Goal: Use online tool/utility: Use online tool/utility

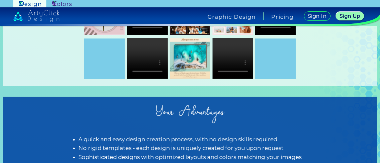
scroll to position [66, 0]
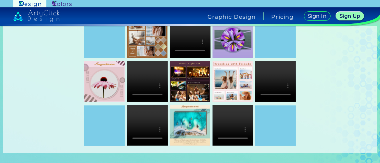
click at [52, 2] on img at bounding box center [62, 4] width 20 height 6
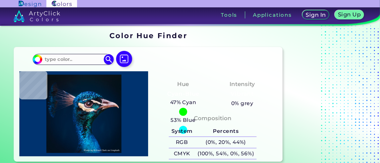
type input "#000000"
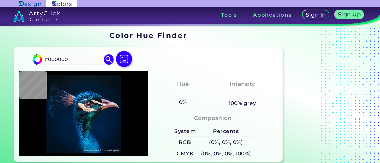
type input "#091217"
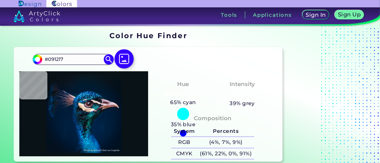
click at [115, 49] on img at bounding box center [124, 58] width 19 height 19
click at [0, 0] on input "file" at bounding box center [0, 0] width 0 height 0
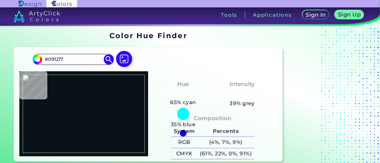
type input "#cacaca"
type input "#CACACA"
type input "#cbcbcb"
type input "#CBCBCB"
type input "#cccccc"
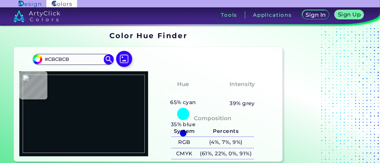
type input "#CCCCCC"
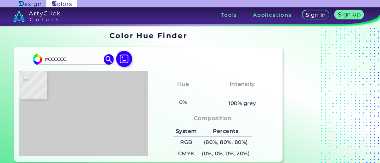
type input "#cdcdcd"
type input "#CDCDCD"
type input "#cfcfcf"
type input "#CFCFCF"
type input "#d2d2d2"
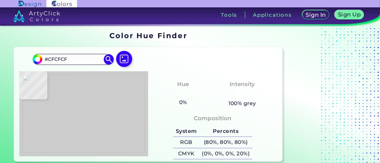
type input "#D2D2D2"
type input "#d7d7d7"
type input "#D7D7D7"
type input "#000000"
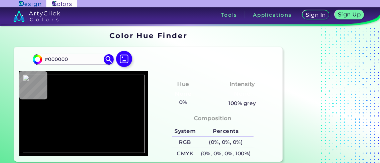
type input "#1e3c91"
type input "#1E3C91"
type input "#ababab"
type input "#ABABAB"
type input "#9ab6d2"
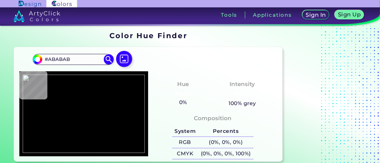
type input "#9AB6D2"
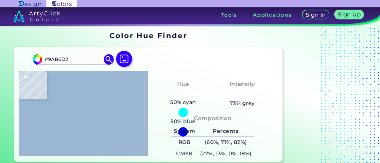
type input "#a7c0dc"
type input "#A7C0DC"
type input "#738292"
type input "#1e3c91"
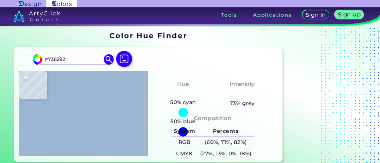
type input "#1E3C91"
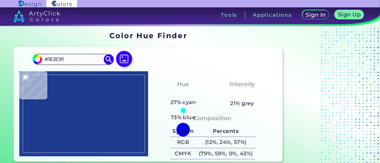
type input "#000000"
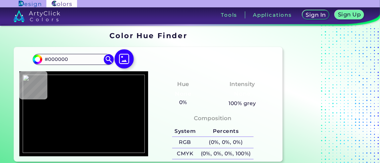
click at [116, 49] on img at bounding box center [124, 58] width 19 height 19
click at [0, 0] on input "file" at bounding box center [0, 0] width 0 height 0
type input "#ffffff"
type input "#FFFFFF"
type input "#31859c"
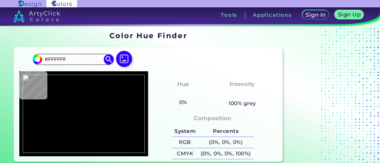
type input "#31859C"
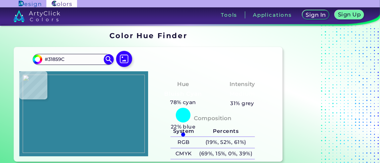
type input "#9bc4ce"
type input "#9BC4CE"
type input "#31859c"
type input "#31859C"
type input "#782c2b"
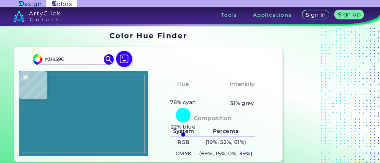
type input "#782C2B"
type input "#7e3534"
type input "#7E3534"
type input "#953735"
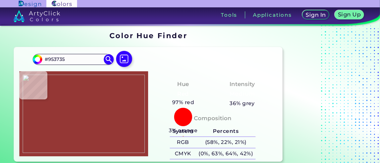
type input "#c38e8d"
type input "#C38E8D"
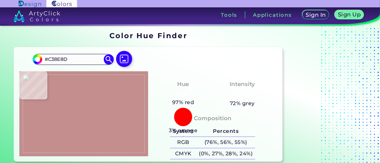
type input "#953735"
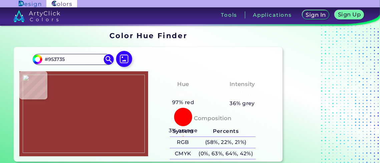
click at [105, 108] on img at bounding box center [84, 113] width 122 height 78
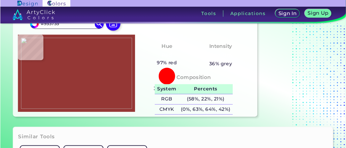
scroll to position [66, 0]
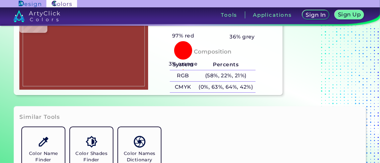
drag, startPoint x: 204, startPoint y: 92, endPoint x: 240, endPoint y: 95, distance: 35.6
click at [226, 98] on div "Color #953735" at bounding box center [213, 115] width 118 height 35
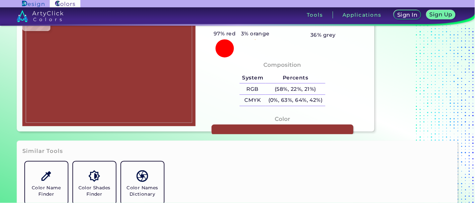
drag, startPoint x: 299, startPoint y: 116, endPoint x: 272, endPoint y: 113, distance: 26.9
click at [272, 113] on div "Color #953735" at bounding box center [282, 130] width 163 height 37
copy h3 "#953735"
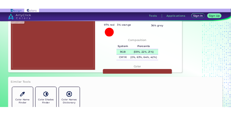
scroll to position [0, 0]
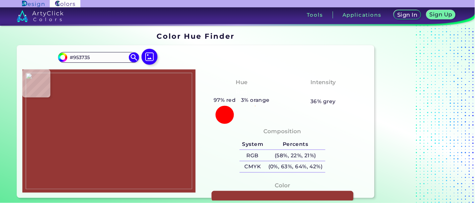
click at [230, 106] on div at bounding box center [225, 115] width 18 height 18
click at [128, 51] on img at bounding box center [134, 57] width 12 height 12
click at [66, 52] on input "#953735" at bounding box center [62, 56] width 8 height 8
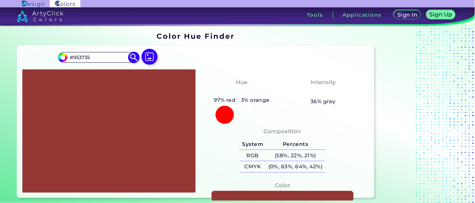
type input "#9c3b3a"
type input "#9C3B3A"
type input "#9a3937"
type input "#9A3937"
type input "#9b3836"
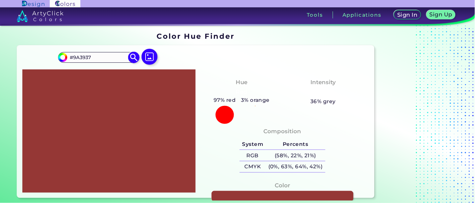
type input "#9B3836"
type input "#9d3634"
type input "#9D3634"
type input "#993533"
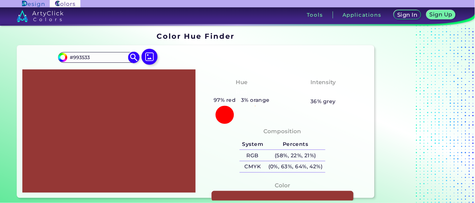
type input "#9c3230"
type input "#9C3230"
type input "#9a2f2d"
type input "#9A2F2D"
type input "#9c2d2b"
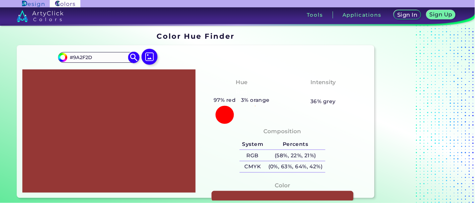
type input "#9C2D2B"
type input "#9e2b29"
type input "#9E2B29"
type input "#a12826"
type input "#A12826"
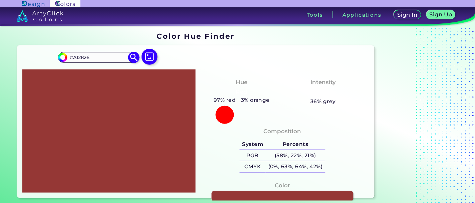
type input "#a22220"
type input "#A22220"
type input "#a51f1d"
type input "#A51F1D"
type input "#a91c19"
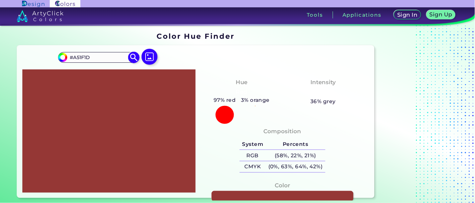
type input "#A91C19"
type input "#ae1613"
type input "#AE1613"
type input "#b01411"
type input "#B01411"
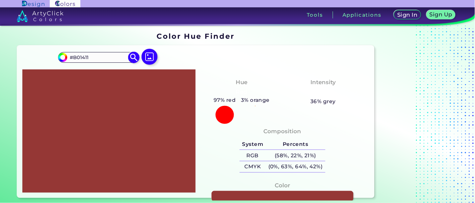
type input "#b21210"
type input "#B21210"
type input "#b9110e"
type input "#B9110E"
type input "#ba100d"
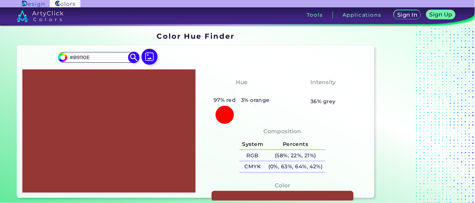
type input "#BA100D"
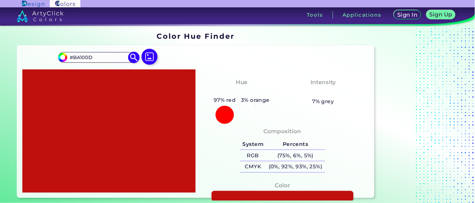
type input "#bf100d"
type input "#BF100D"
type input "#c10e0b"
type input "#C10E0B"
type input "#cb0e0b"
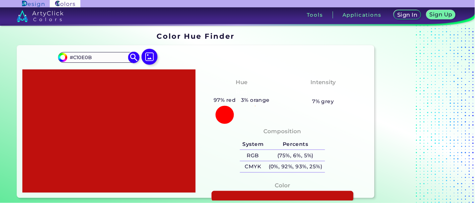
type input "#CB0E0B"
type input "#d10d0a"
type input "#D10D0A"
type input "#d00e0b"
type input "#D00E0B"
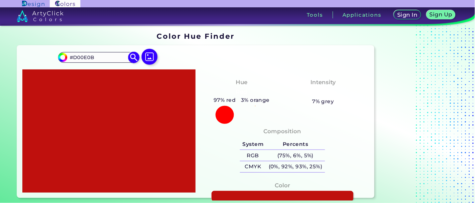
type input "#d10d0a"
type input "#D10D0A"
type input "#d50f0b"
type input "#D50F0B"
type input "#d60e0a"
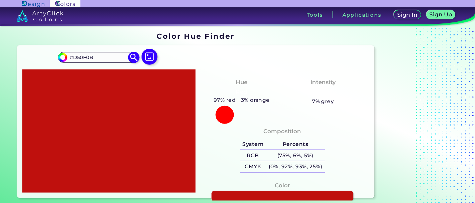
type input "#D60E0A"
type input "#da0f0b"
type input "#DA0F0B"
type input "#db0e0a"
type input "#DB0E0A"
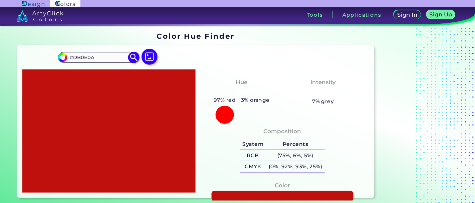
type input "#de100d"
type input "#DE100D"
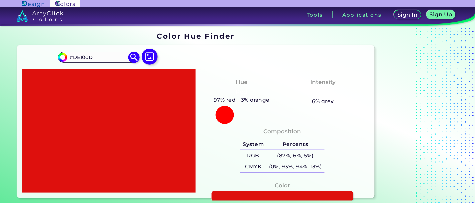
type input "#df0f0c"
type input "#DF0F0C"
type input "#dd120e"
type input "#DD120E"
type input "#e1120e"
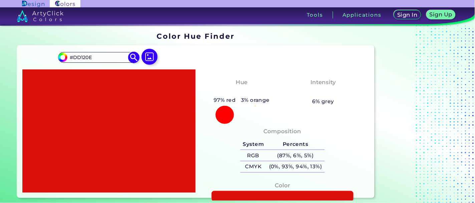
type input "#E1120E"
type input "#e01310"
type input "#E01310"
type input "#df1411"
type input "#DF1411"
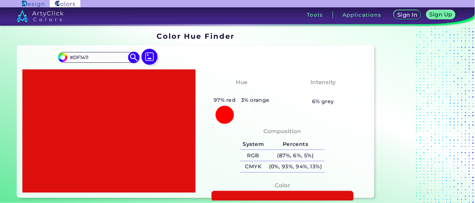
type input "#e21612"
type input "#E21612"
type input "#e11714"
type input "#E11714"
type input "#e01815"
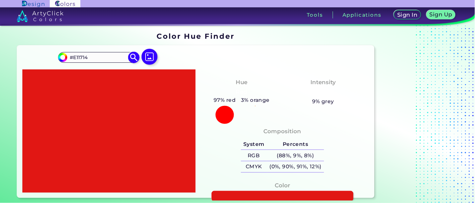
type input "#E01815"
type input "#df1916"
type input "#DF1916"
type input "#e21b18"
type input "#E21B18"
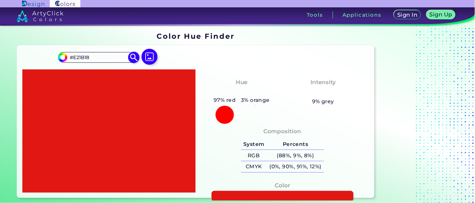
type input "#e11c19"
type input "#E11C19"
type input "#e01e1a"
type input "#E01E1A"
type input "#e2211d"
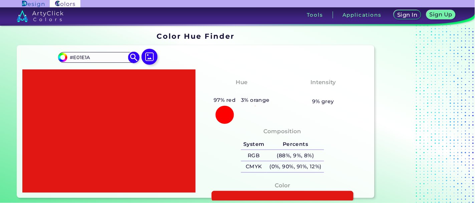
type input "#E2211D"
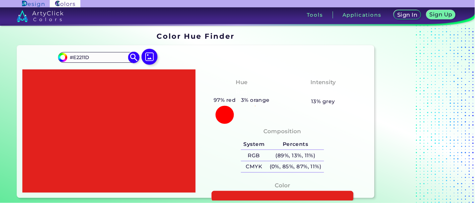
type input "#dd201d"
type input "#DD201D"
type input "#da1e1b"
type input "#DA1E1B"
type input "#d91f1c"
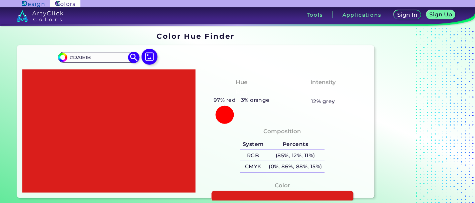
type input "#D91F1C"
type input "#d51d1a"
type input "#D51D1A"
type input "#d41f1c"
type input "#D41F1C"
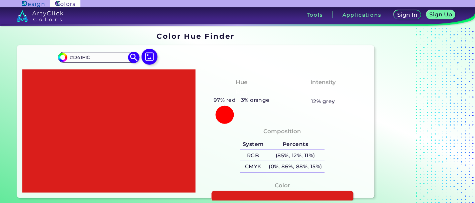
type input "#d01e1b"
type input "#D01E1B"
type input "#d11d1a"
type input "#D11D1A"
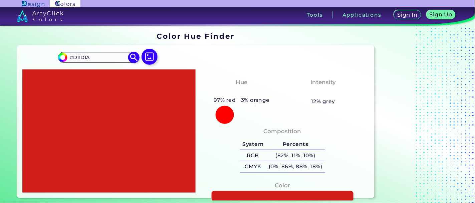
type input "#cb1d1a"
type input "#CB1D1A"
type input "#cd1b18"
type input "#CD1B18"
type input "#cf1a17"
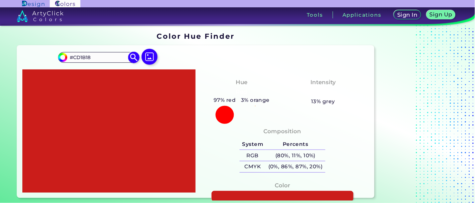
type input "#CF1A17"
type input "#d01916"
type input "#D01916"
type input "#d41916"
type input "#D41916"
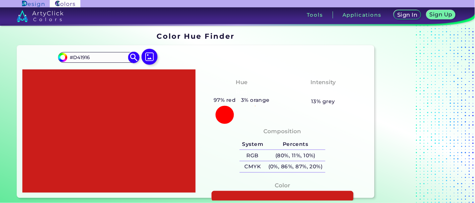
type input "#d51815"
type input "#D51815"
type input "#d81613"
type input "#D81613"
type input "#d91512"
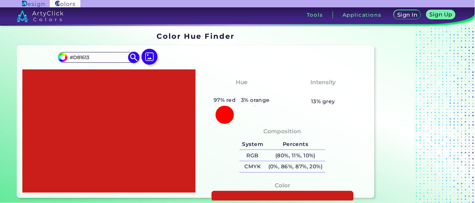
type input "#D91512"
type input "#dd1713"
type input "#DD1713"
type input "#de1512"
type input "#DE1512"
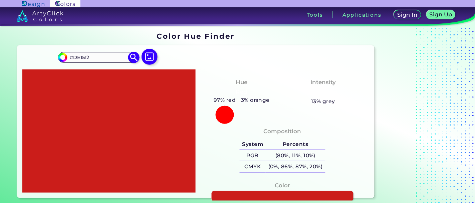
type input "#e21612"
type input "#E21612"
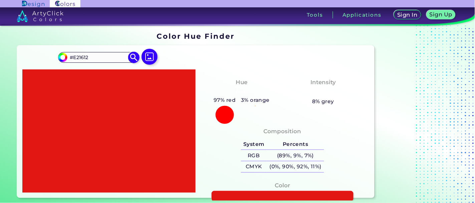
type input "#fe2800"
type input "#FE2800"
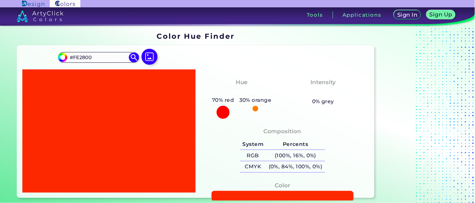
click at [234, 119] on div "Composition System Percents RGB (100%, 16%, 0%) CMYK (0%, 84%, 100%, 0%)" at bounding box center [283, 156] width 174 height 74
drag, startPoint x: 297, startPoint y: 180, endPoint x: 274, endPoint y: 179, distance: 23.4
click at [274, 162] on div "Color #FE2800" at bounding box center [282, 196] width 163 height 37
copy h3 "#FE2800"
click at [66, 52] on input "#fe2800" at bounding box center [62, 56] width 8 height 8
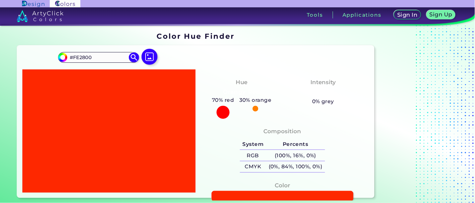
type input "#f62804"
type input "#F62804"
type input "#f92b06"
type input "#F92B06"
type input "#f72c08"
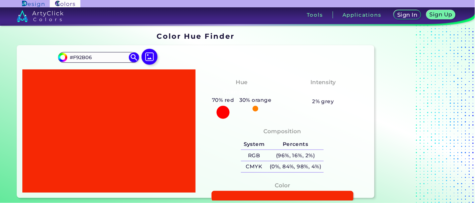
type input "#F72C08"
type input "#f62c09"
type input "#F62C09"
type input "#f52d0a"
type input "#F52D0A"
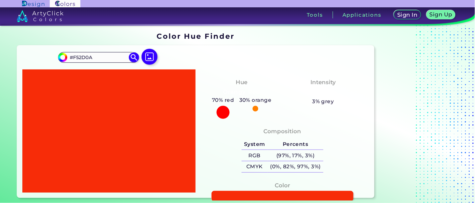
type input "#f42e0b"
type input "#F42E0B"
type input "#f22f0d"
type input "#F22F0D"
type input "#f1300e"
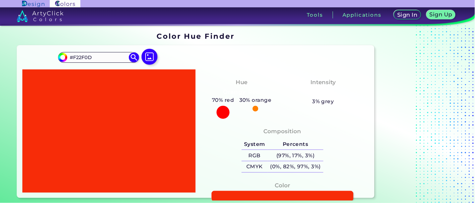
type input "#F1300E"
type input "#f0310f"
type input "#F0310F"
type input "#ee3211"
type input "#EE3211"
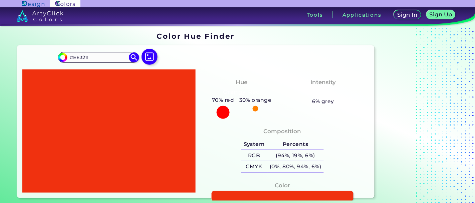
type input "#ea3110"
type input "#EA3110"
type input "#e83211"
type input "#E83211"
type input "#e73313"
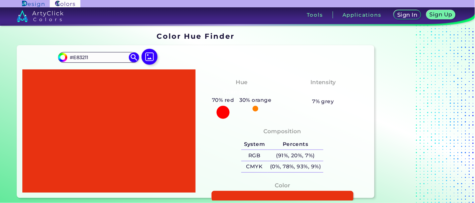
type input "#E73313"
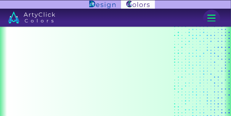
click at [107, 2] on img at bounding box center [102, 4] width 26 height 7
